Goal: Information Seeking & Learning: Learn about a topic

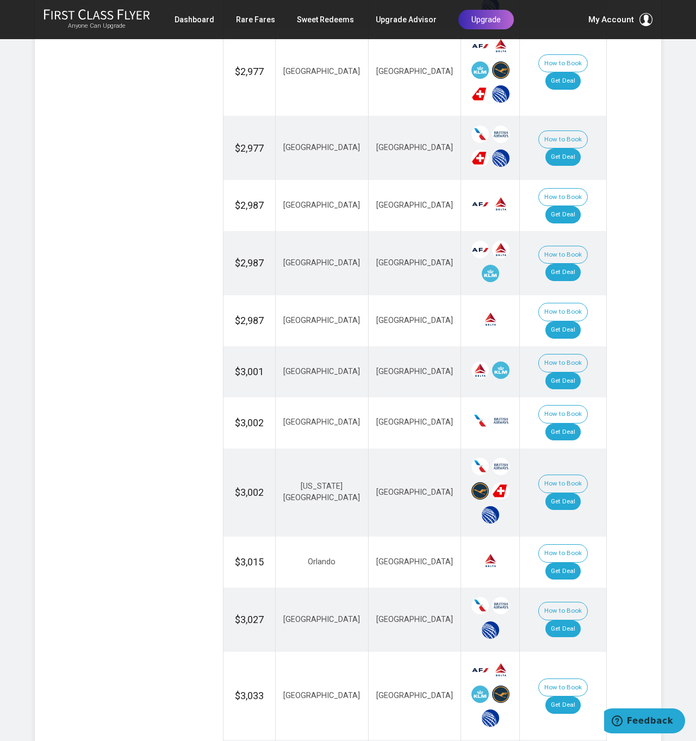
scroll to position [918, 0]
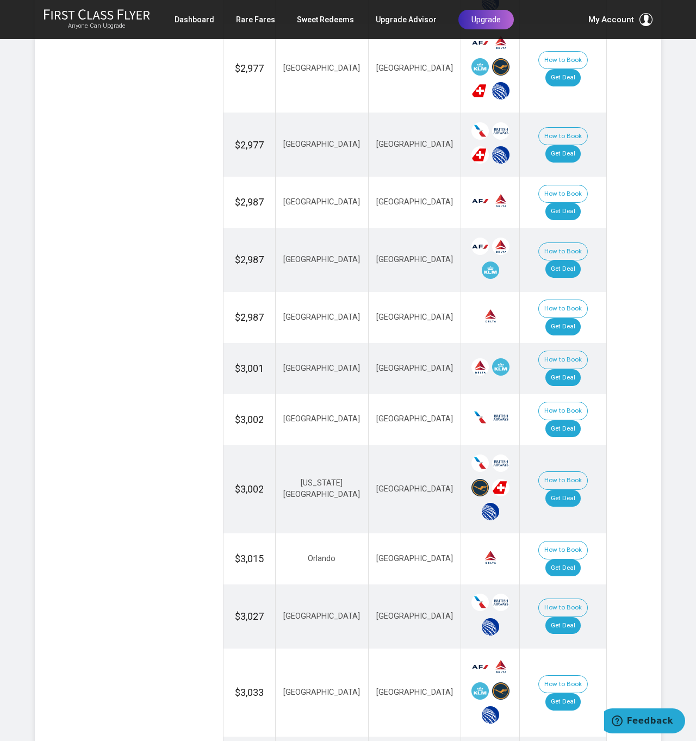
click at [630, 409] on section "Flash Deal Summary Sample Savings : [GEOGRAPHIC_DATA] to [GEOGRAPHIC_DATA] goes…" at bounding box center [348, 216] width 626 height 1831
click at [572, 490] on link "Get Deal" at bounding box center [562, 498] width 35 height 17
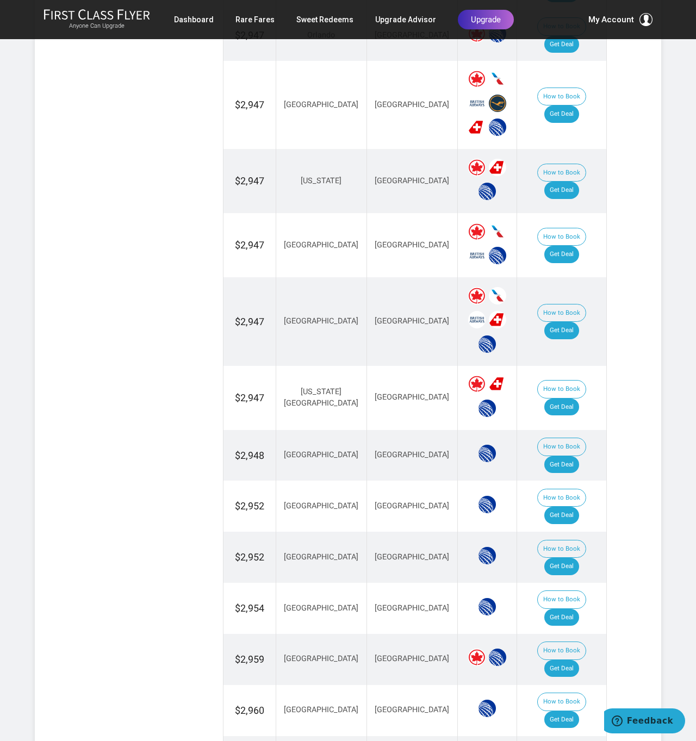
scroll to position [898, 0]
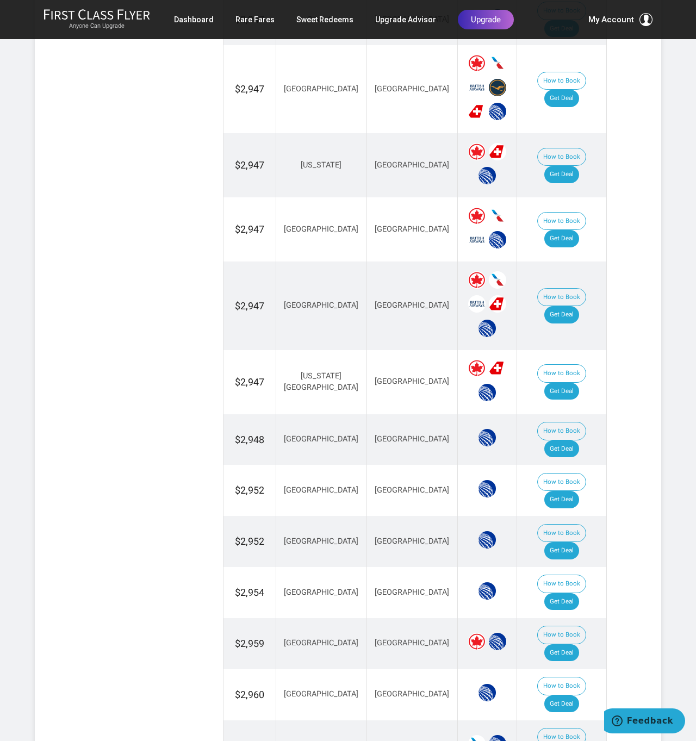
click at [601, 370] on td "How to Book Get Deal" at bounding box center [562, 382] width 90 height 64
click at [576, 383] on link "Get Deal" at bounding box center [561, 391] width 35 height 17
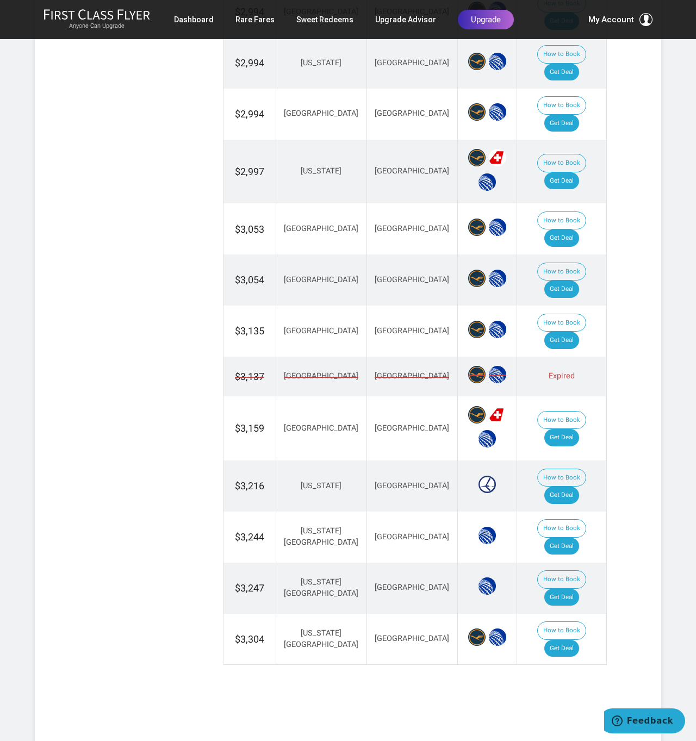
scroll to position [876, 0]
click at [573, 538] on link "Get Deal" at bounding box center [561, 546] width 35 height 17
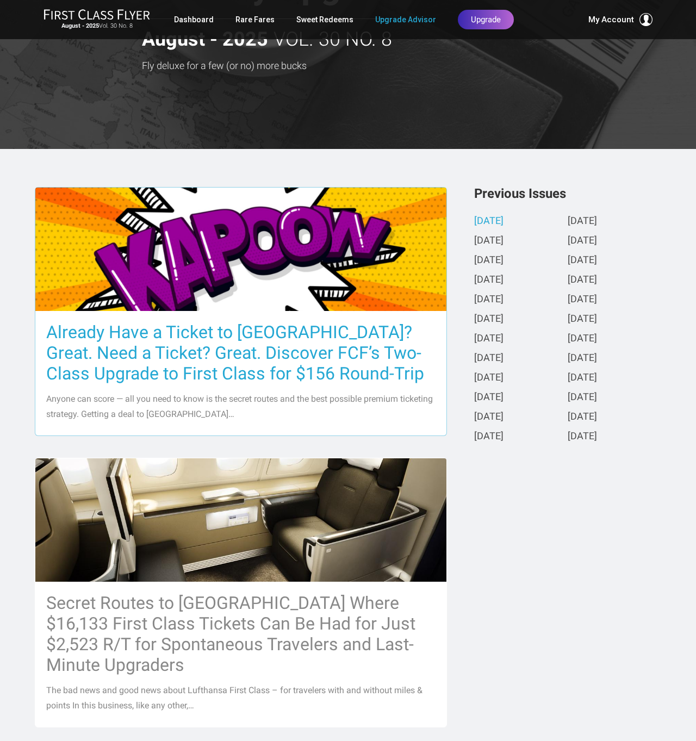
scroll to position [120, 0]
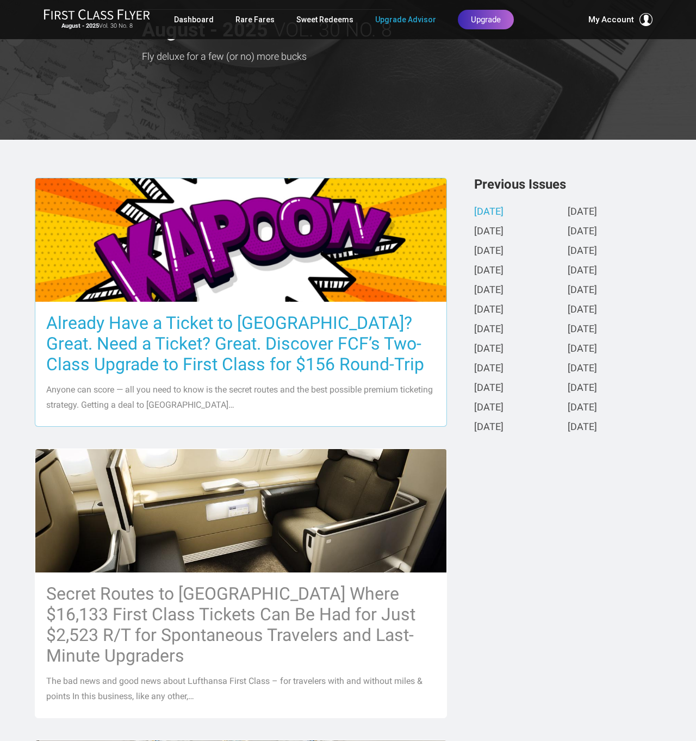
click at [124, 341] on h3 "Already Have a Ticket to Asia? Great. Need a Ticket? Great. Discover FCF’s Two-…" at bounding box center [240, 344] width 389 height 62
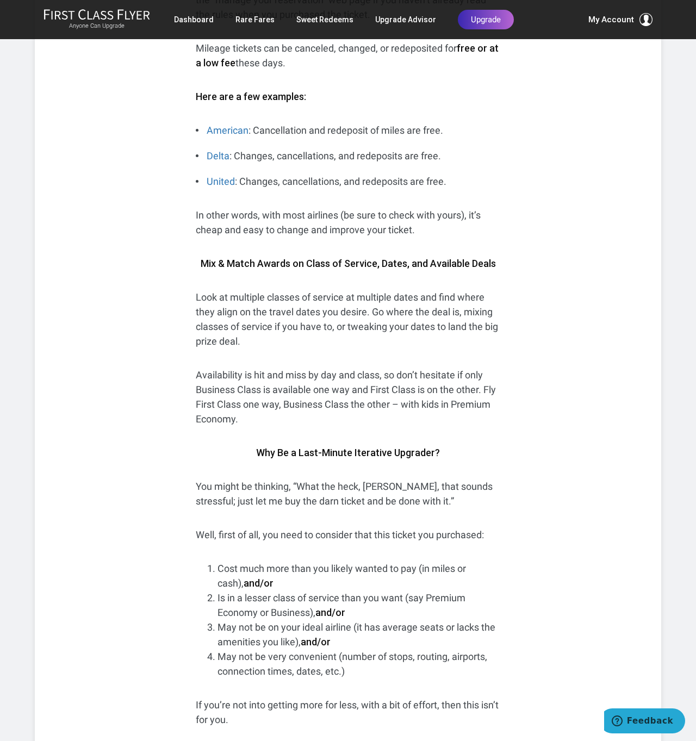
scroll to position [5700, 0]
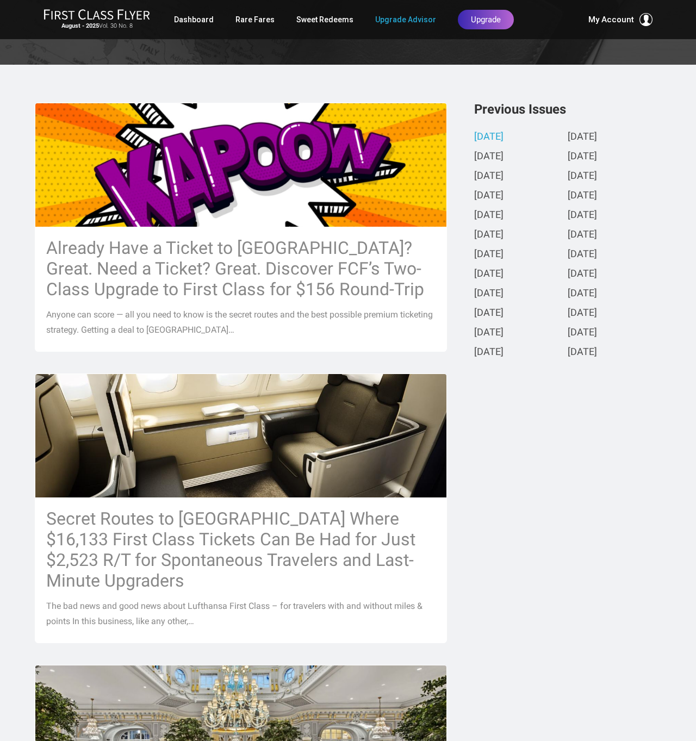
scroll to position [241, 0]
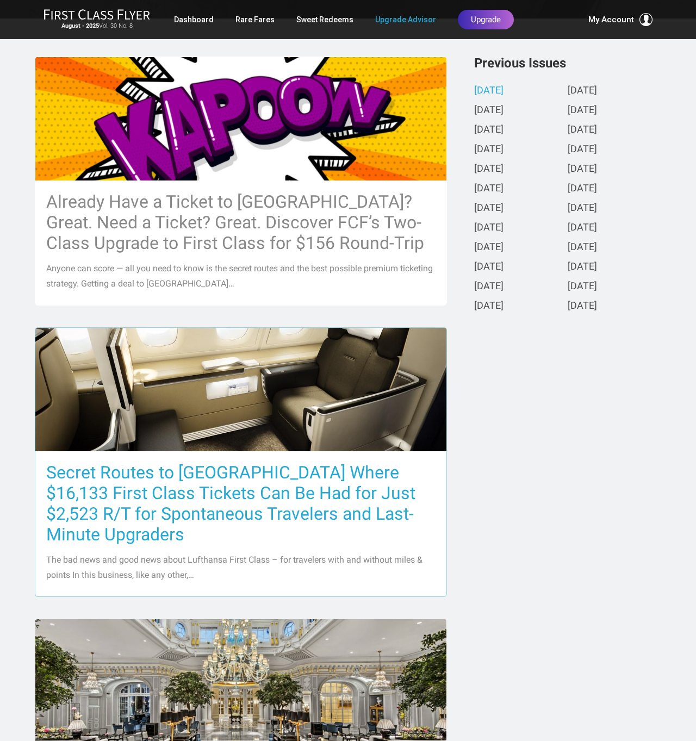
click at [297, 514] on h3 "Secret Routes to [GEOGRAPHIC_DATA] Where $16,133 First Class Tickets Can Be Had…" at bounding box center [240, 503] width 389 height 83
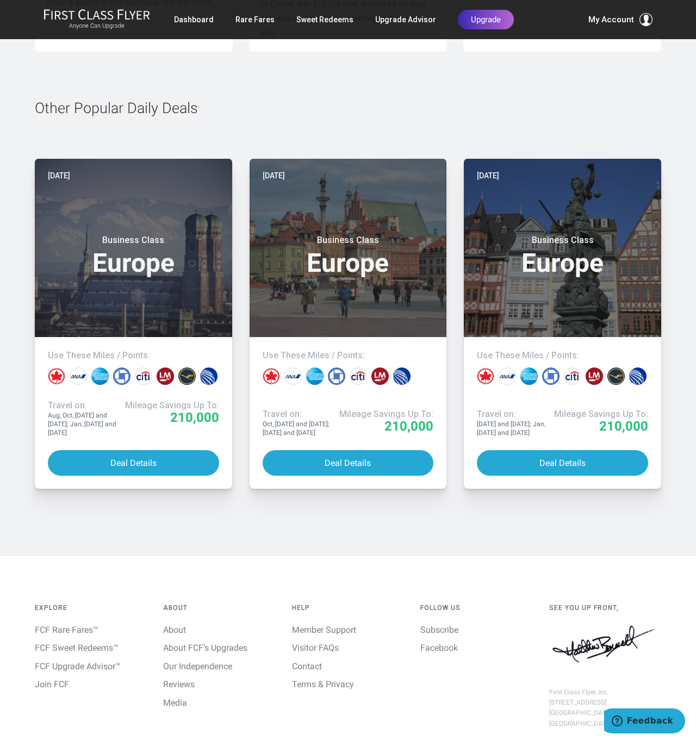
scroll to position [5856, 0]
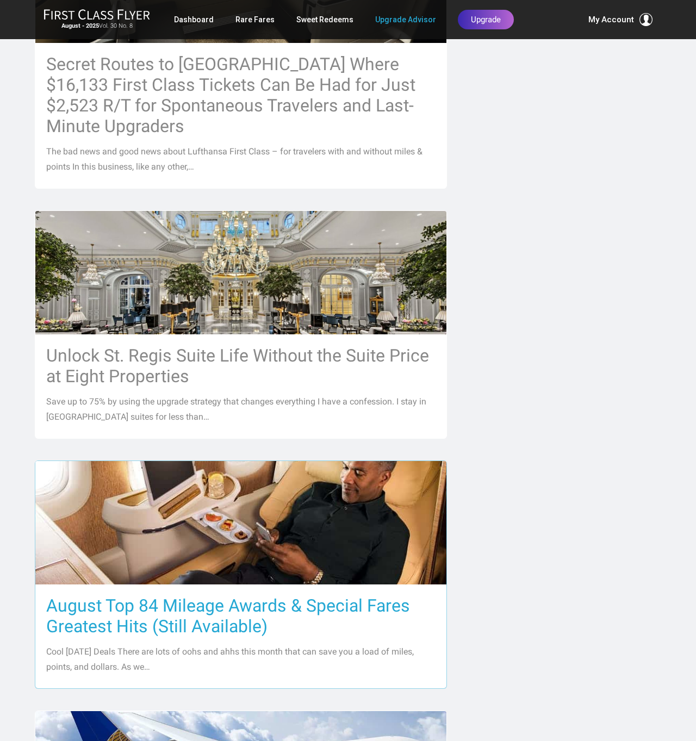
scroll to position [650, 0]
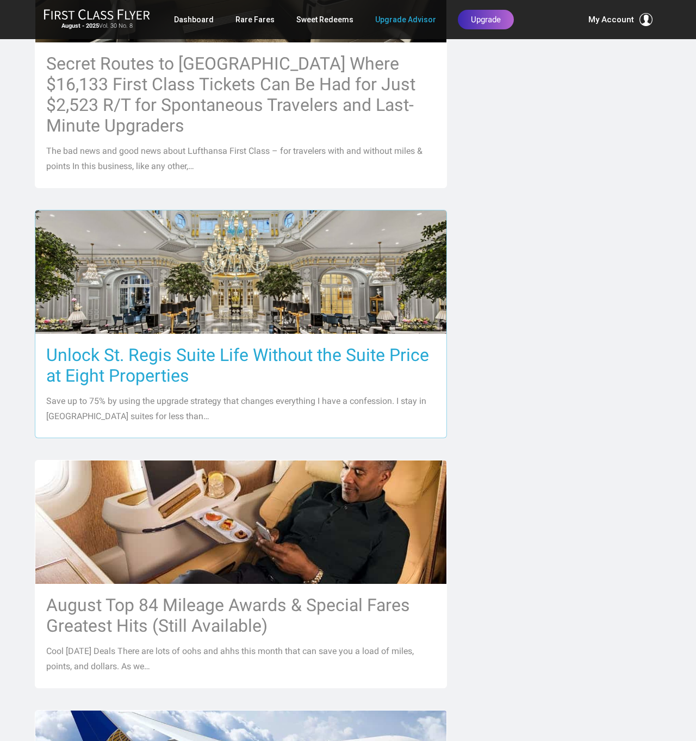
click at [223, 353] on h3 "Unlock St. Regis Suite Life Without the Suite Price at Eight Properties" at bounding box center [240, 365] width 389 height 41
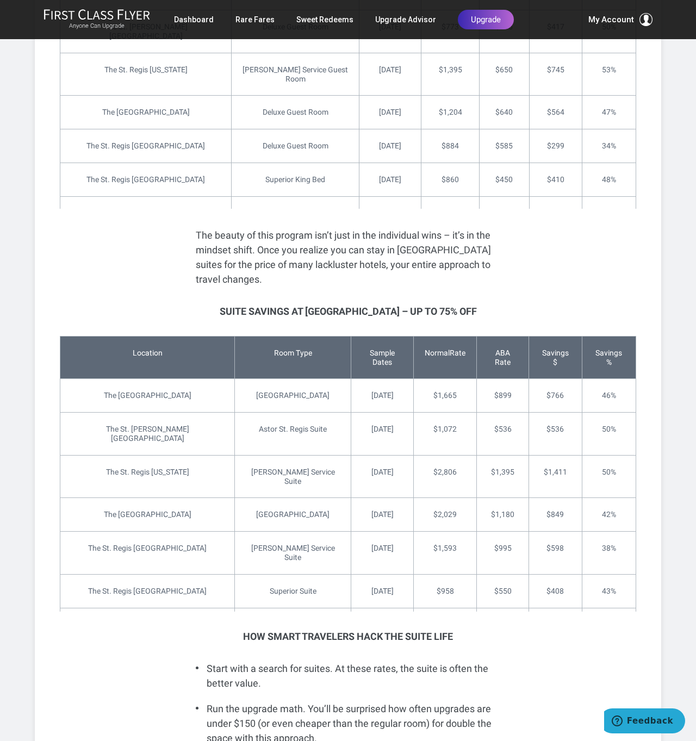
scroll to position [1907, 0]
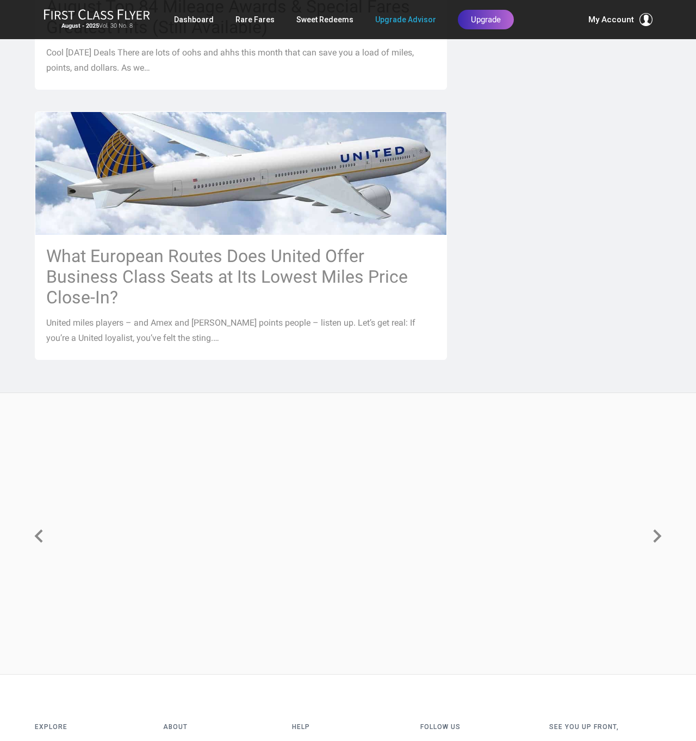
scroll to position [1267, 0]
